Goal: Task Accomplishment & Management: Manage account settings

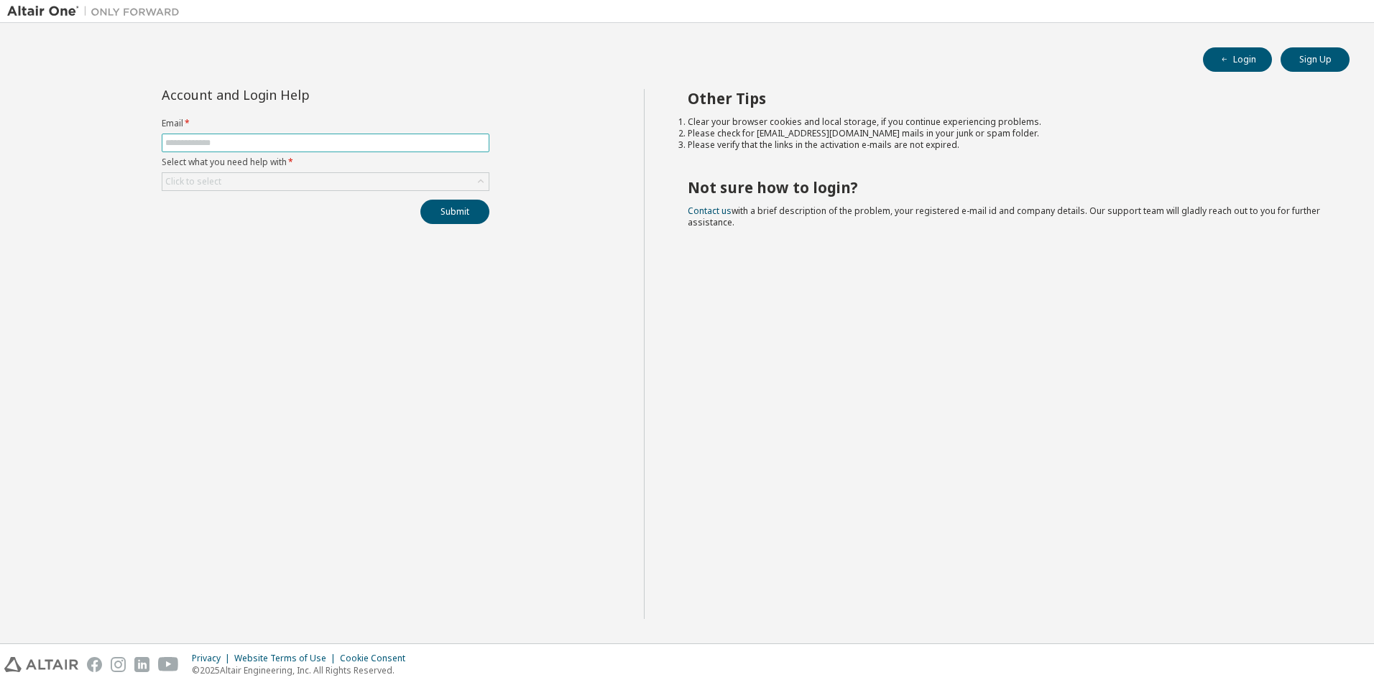
click at [315, 140] on input "text" at bounding box center [325, 142] width 320 height 11
type input "**********"
click at [217, 177] on div "Click to select" at bounding box center [193, 181] width 56 height 11
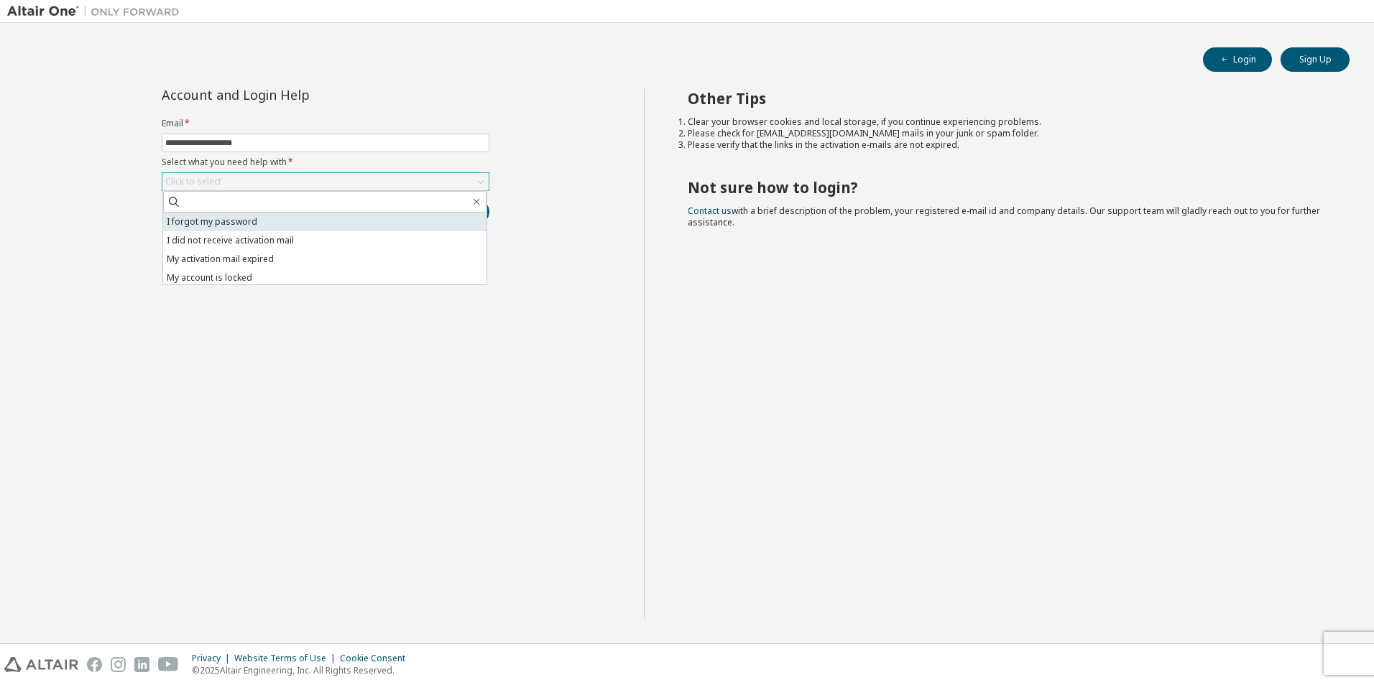
click at [235, 224] on li "I forgot my password" at bounding box center [324, 222] width 323 height 19
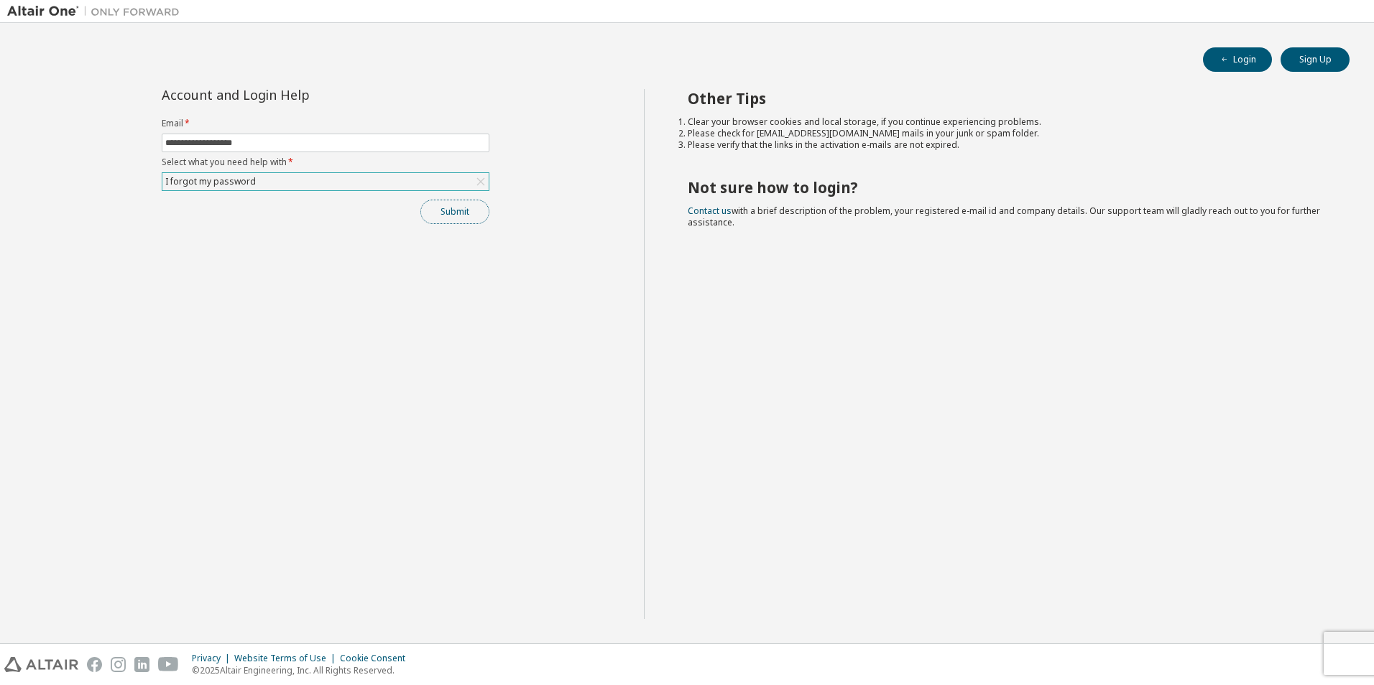
click at [424, 208] on button "Submit" at bounding box center [454, 212] width 69 height 24
click at [1343, 661] on button "button" at bounding box center [1343, 657] width 9 height 13
click at [447, 208] on button "Submit" at bounding box center [454, 212] width 69 height 24
click at [221, 131] on form "Email * Select what you need help with * Click to select" at bounding box center [326, 154] width 328 height 73
click at [225, 138] on input "text" at bounding box center [325, 142] width 320 height 11
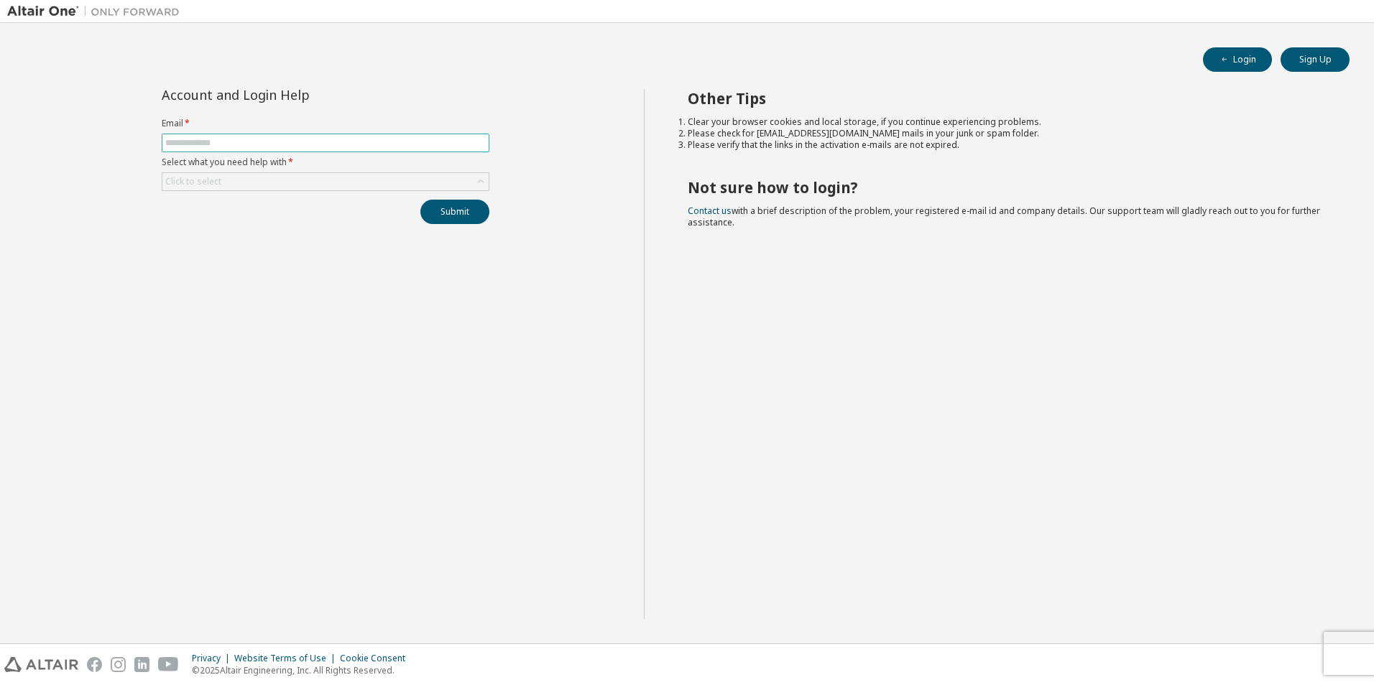
type input "**********"
click at [259, 183] on div "Click to select" at bounding box center [325, 181] width 326 height 17
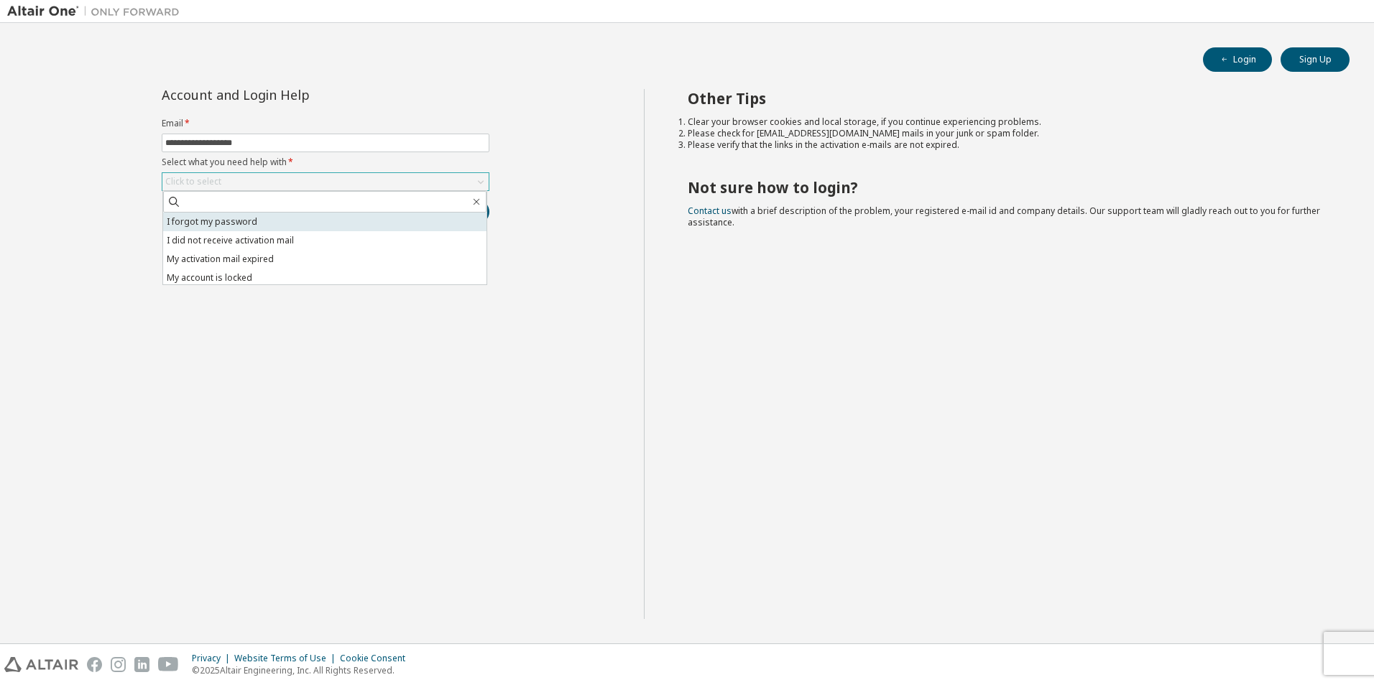
click at [278, 219] on li "I forgot my password" at bounding box center [324, 222] width 323 height 19
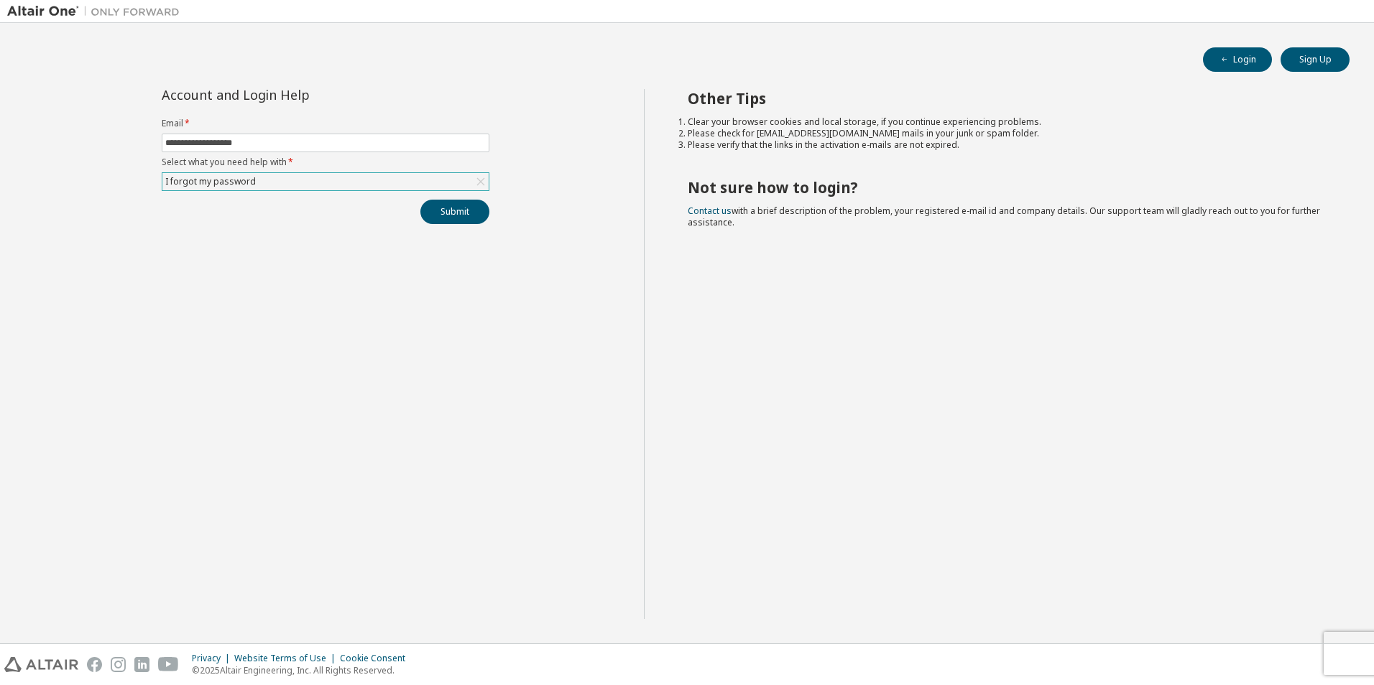
click at [408, 208] on div "Submit" at bounding box center [326, 212] width 328 height 24
click at [440, 221] on button "Submit" at bounding box center [454, 212] width 69 height 24
